Goal: Find specific page/section: Find specific page/section

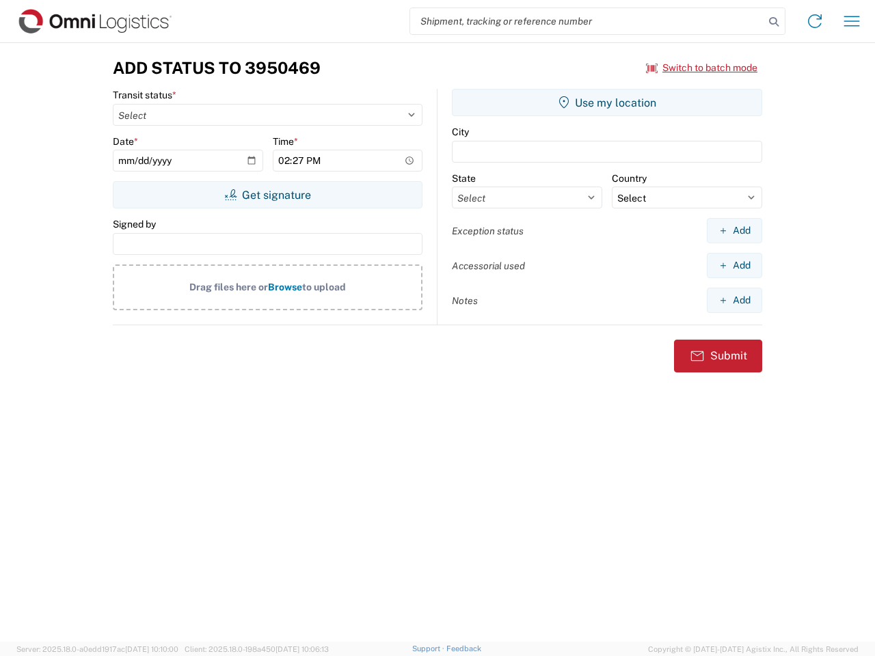
click at [587, 21] on input "search" at bounding box center [587, 21] width 354 height 26
click at [774, 22] on icon at bounding box center [773, 21] width 19 height 19
click at [815, 21] on icon at bounding box center [815, 21] width 22 height 22
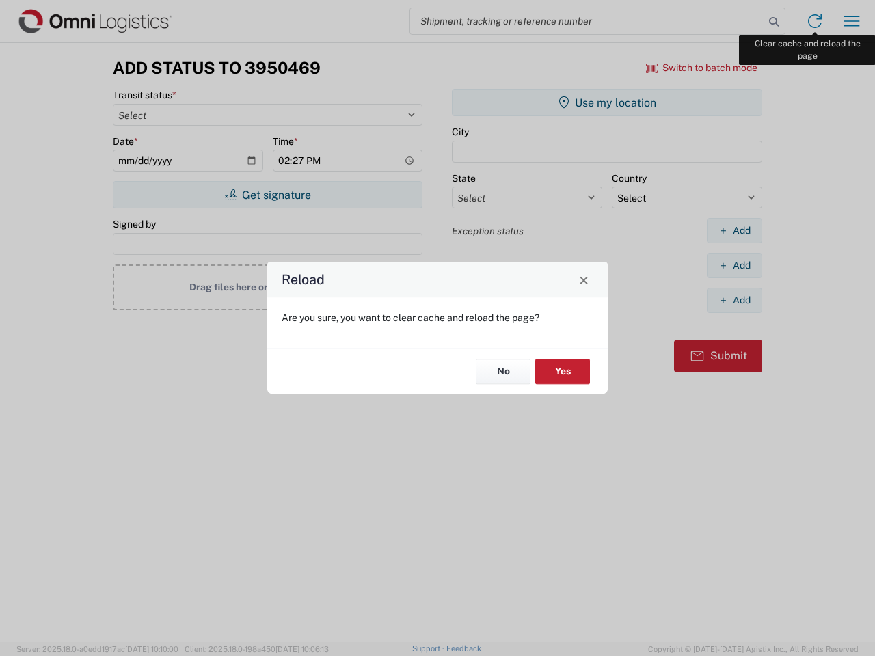
click at [852, 21] on div "Reload Are you sure, you want to clear cache and reload the page? No Yes" at bounding box center [437, 328] width 875 height 656
click at [702, 68] on div "Reload Are you sure, you want to clear cache and reload the page? No Yes" at bounding box center [437, 328] width 875 height 656
click at [267, 195] on div "Reload Are you sure, you want to clear cache and reload the page? No Yes" at bounding box center [437, 328] width 875 height 656
click at [607, 103] on div "Reload Are you sure, you want to clear cache and reload the page? No Yes" at bounding box center [437, 328] width 875 height 656
click at [734, 230] on div "Reload Are you sure, you want to clear cache and reload the page? No Yes" at bounding box center [437, 328] width 875 height 656
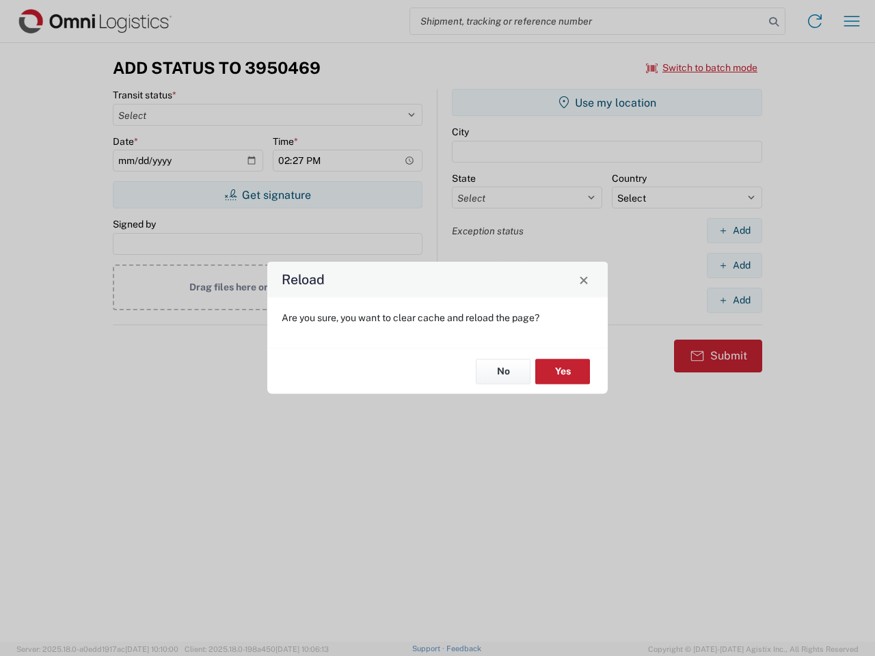
click at [734, 265] on div "Reload Are you sure, you want to clear cache and reload the page? No Yes" at bounding box center [437, 328] width 875 height 656
click at [734, 300] on div "Reload Are you sure, you want to clear cache and reload the page? No Yes" at bounding box center [437, 328] width 875 height 656
